Goal: Check status: Check status

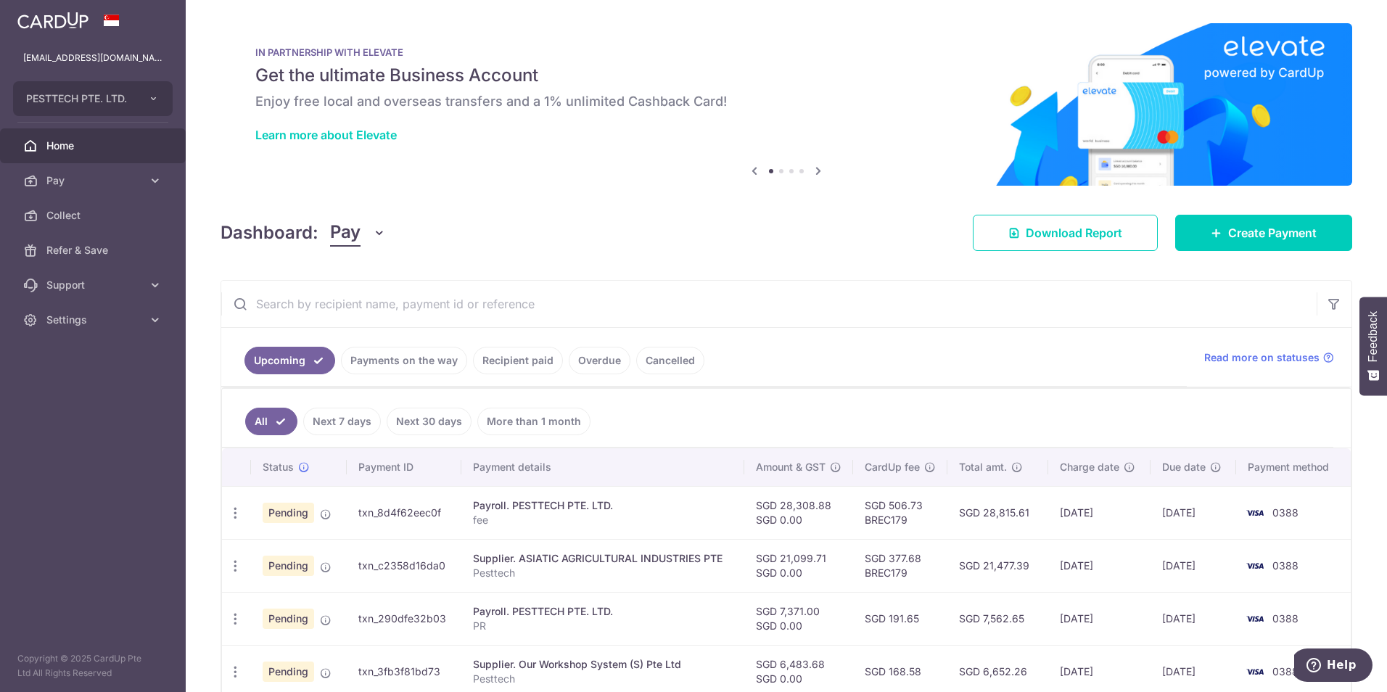
scroll to position [290, 0]
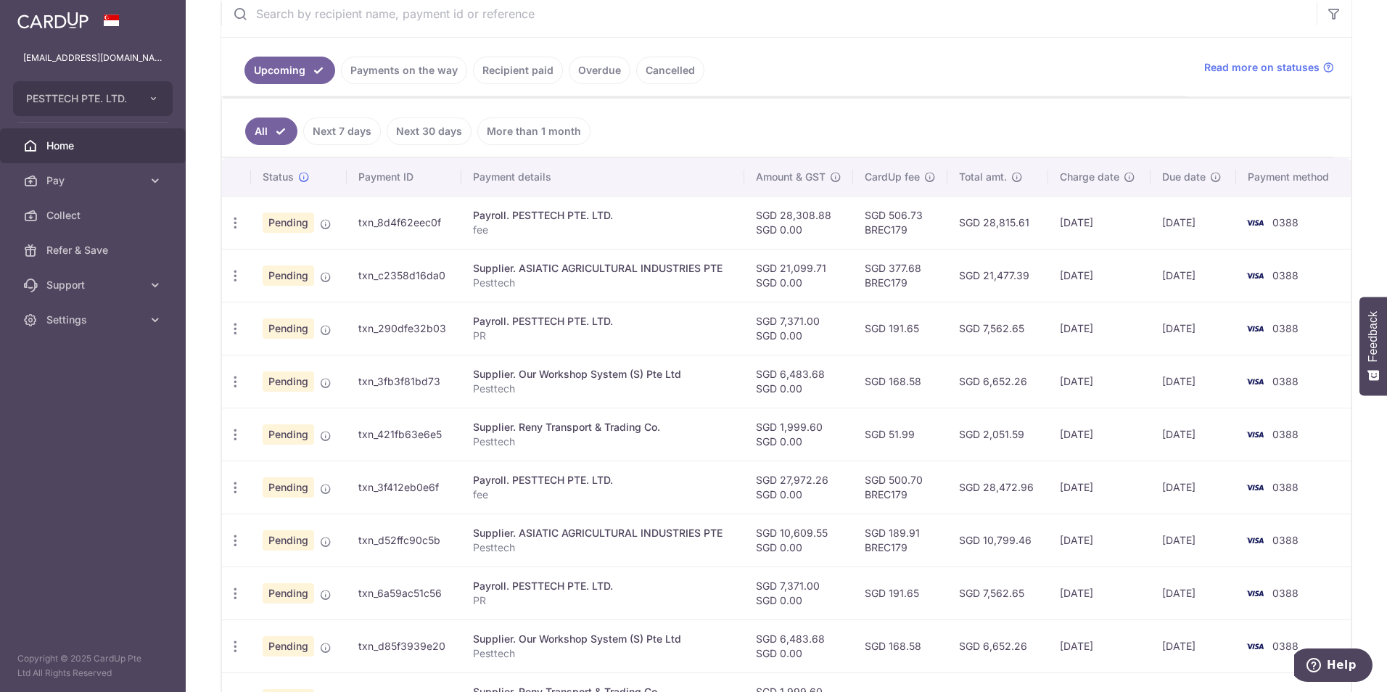
click at [532, 67] on link "Recipient paid" at bounding box center [518, 71] width 90 height 28
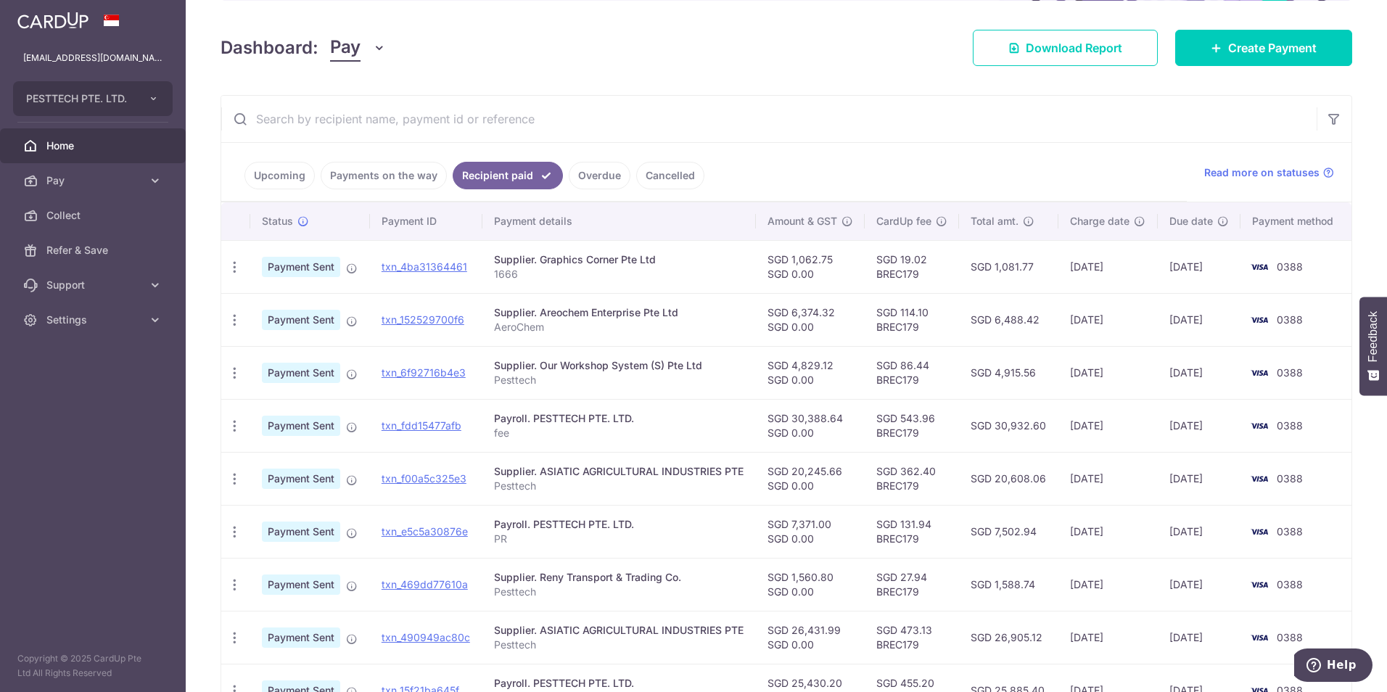
scroll to position [218, 0]
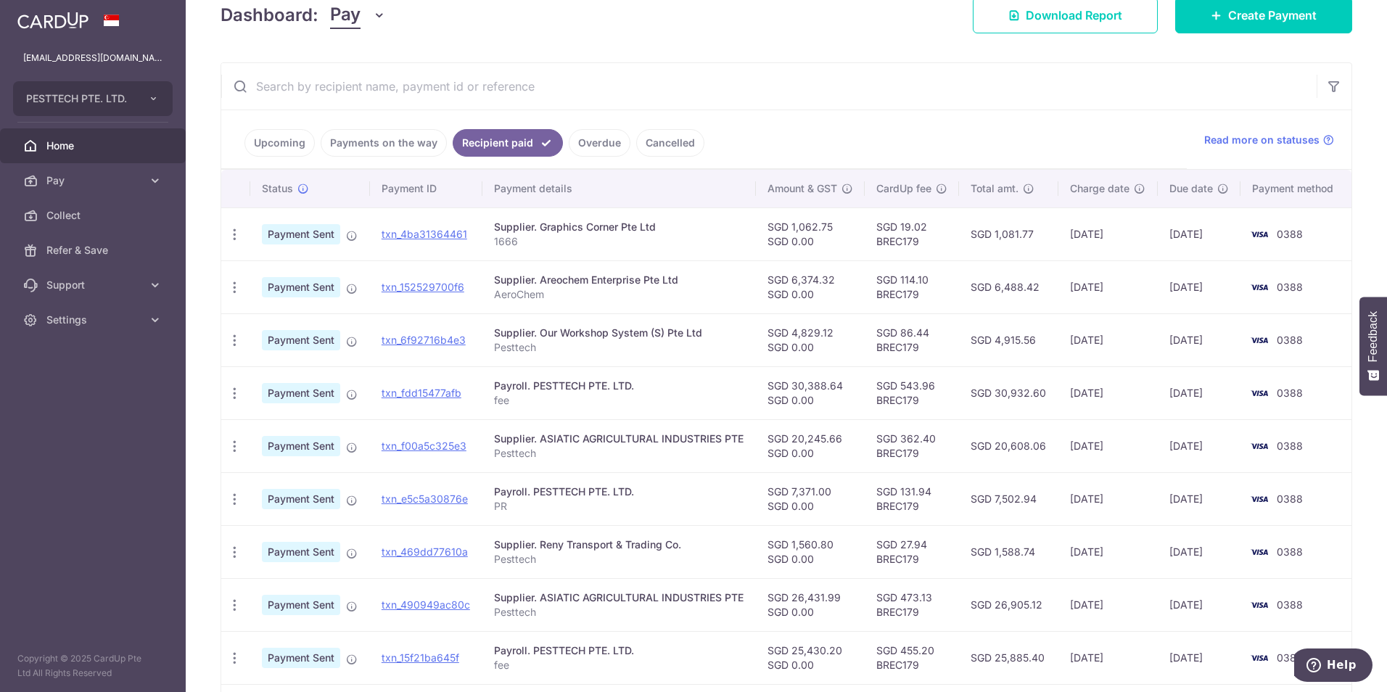
click at [99, 149] on span "Home" at bounding box center [94, 146] width 96 height 15
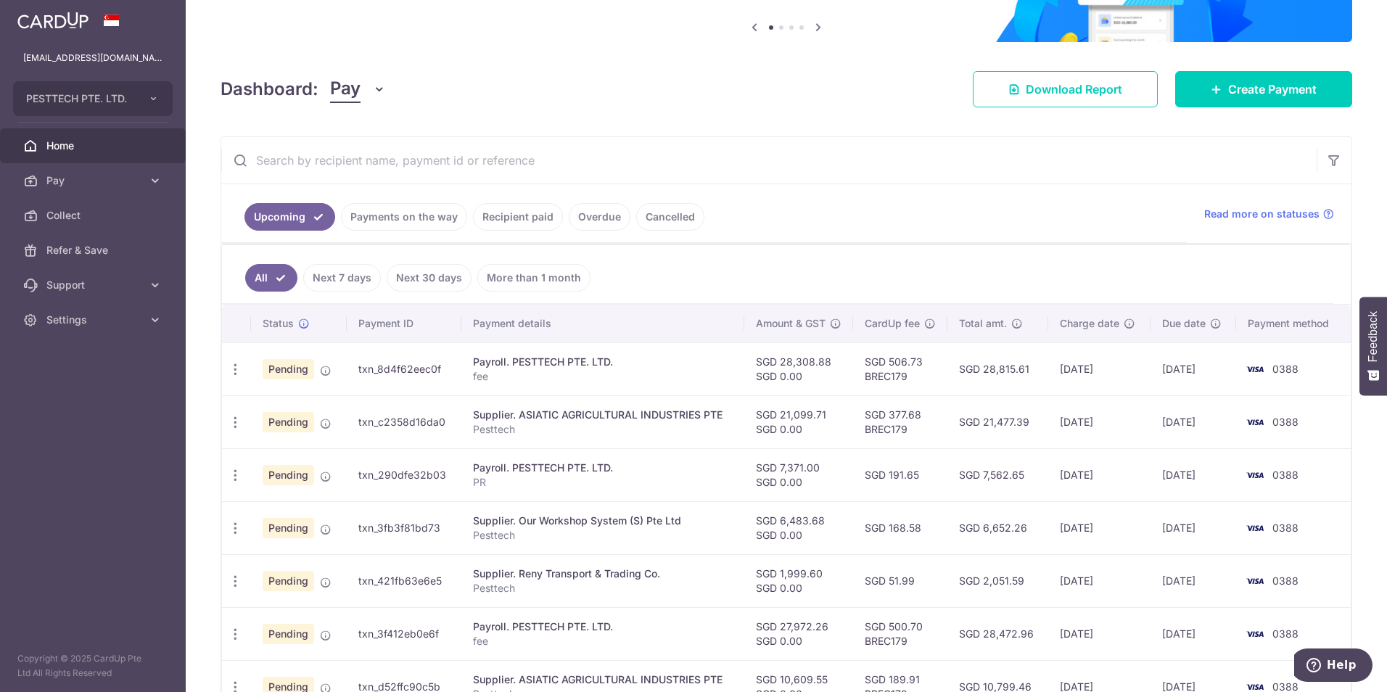
scroll to position [218, 0]
